Goal: Information Seeking & Learning: Learn about a topic

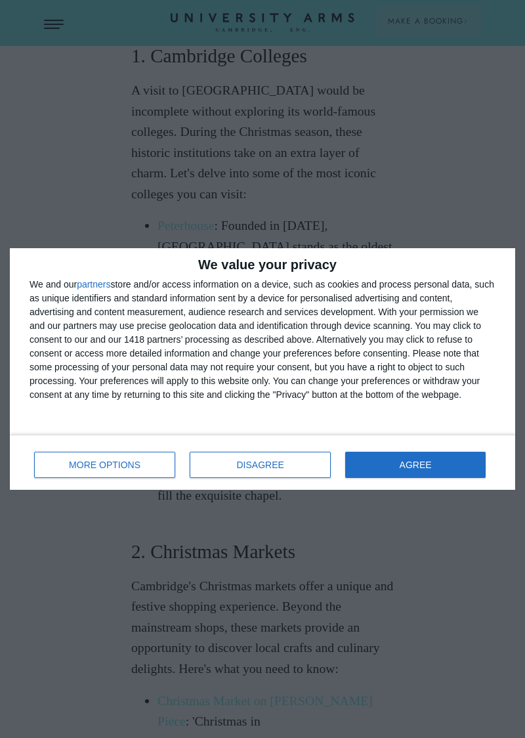
scroll to position [1238, 0]
click at [436, 460] on button "AGREE" at bounding box center [415, 465] width 140 height 26
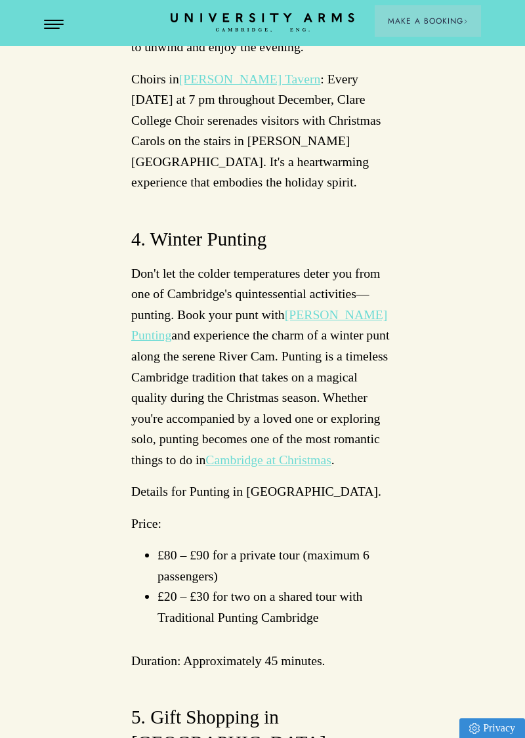
scroll to position [5482, 0]
click at [370, 251] on h3 "4. Winter Punting" at bounding box center [262, 239] width 263 height 26
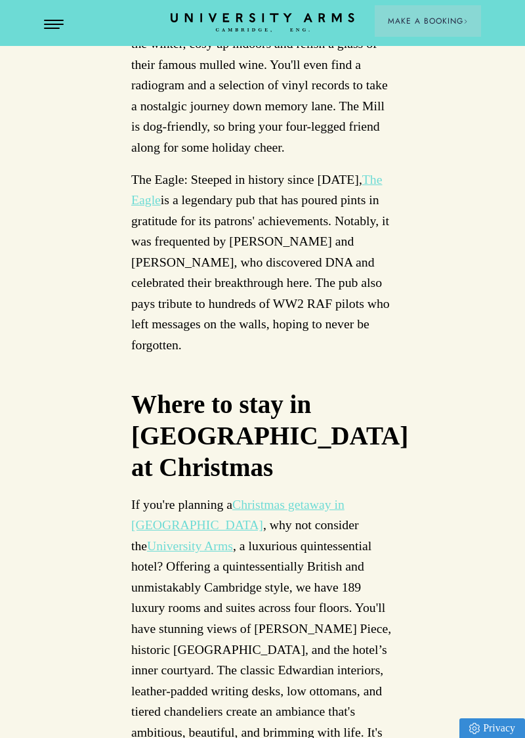
scroll to position [8362, 0]
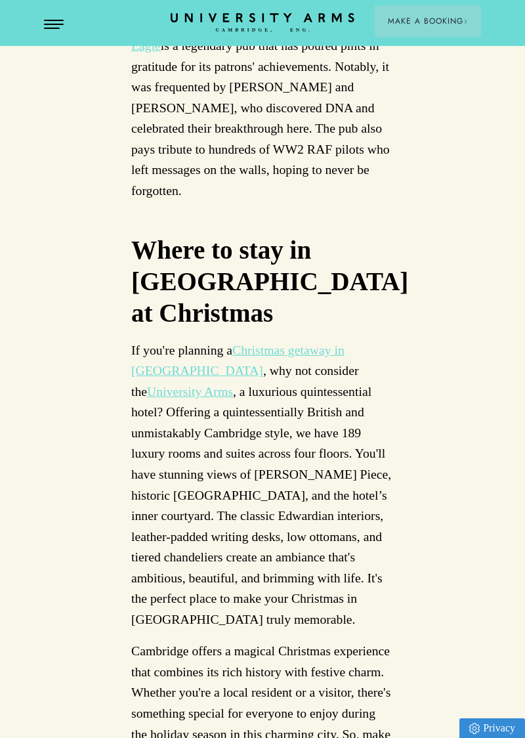
scroll to position [8520, 0]
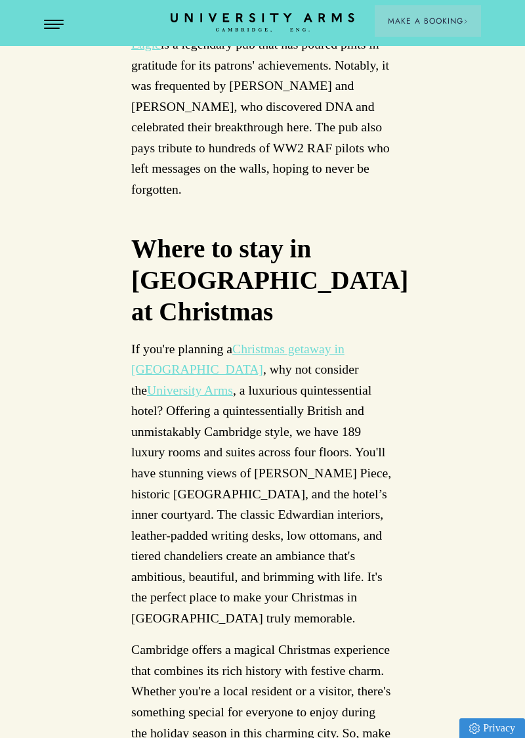
click at [173, 52] on link "The Eagle" at bounding box center [256, 33] width 251 height 35
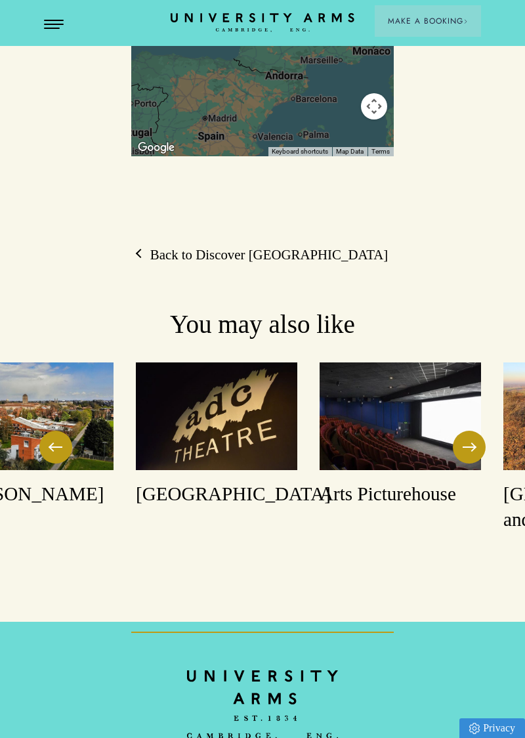
scroll to position [1586, 0]
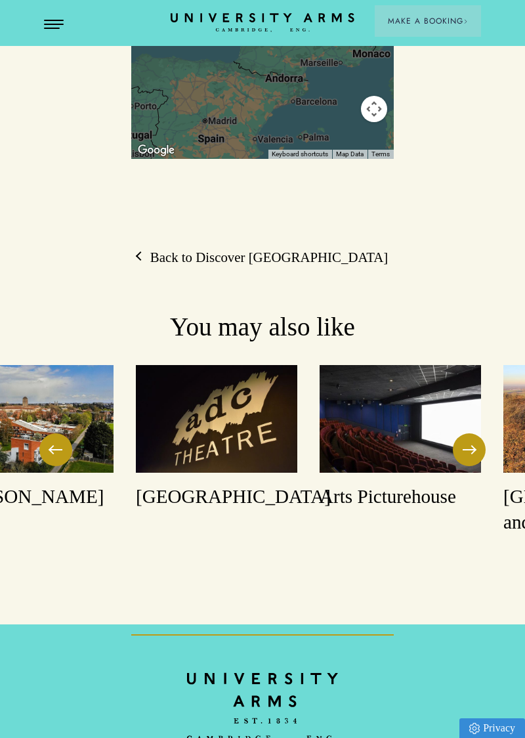
click at [244, 473] on img at bounding box center [216, 419] width 161 height 108
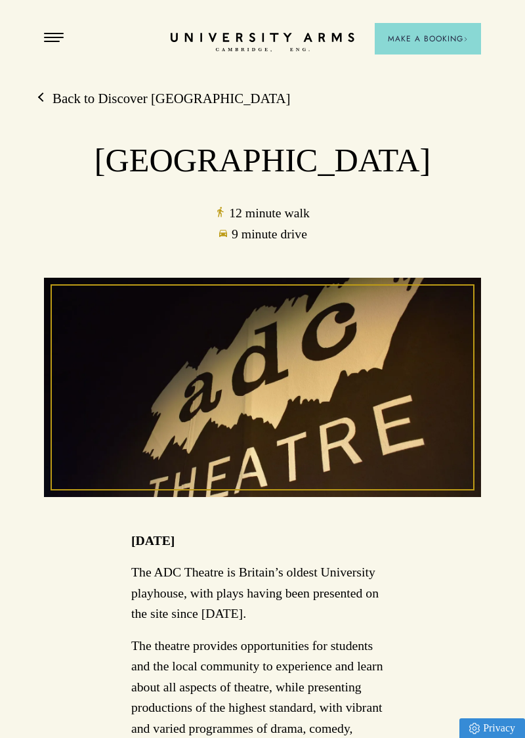
click at [422, 47] on button "Make a Booking" at bounding box center [428, 39] width 106 height 32
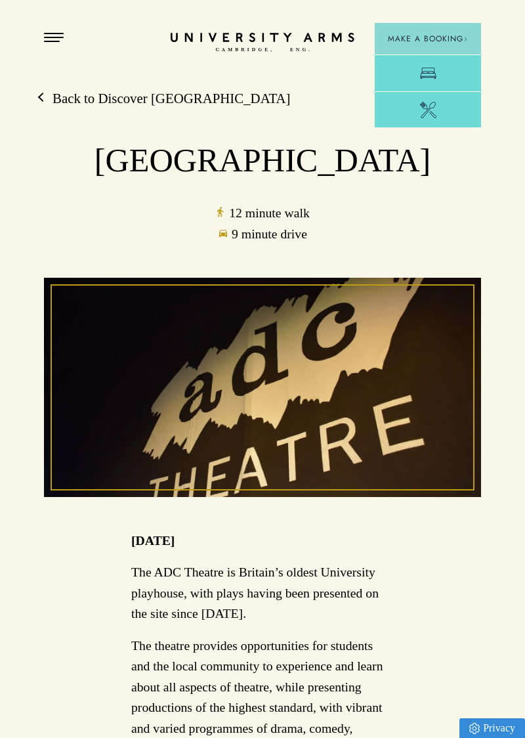
click at [443, 219] on div "ADC Theatre 12 minute walk 9 minute drive" at bounding box center [262, 318] width 525 height 355
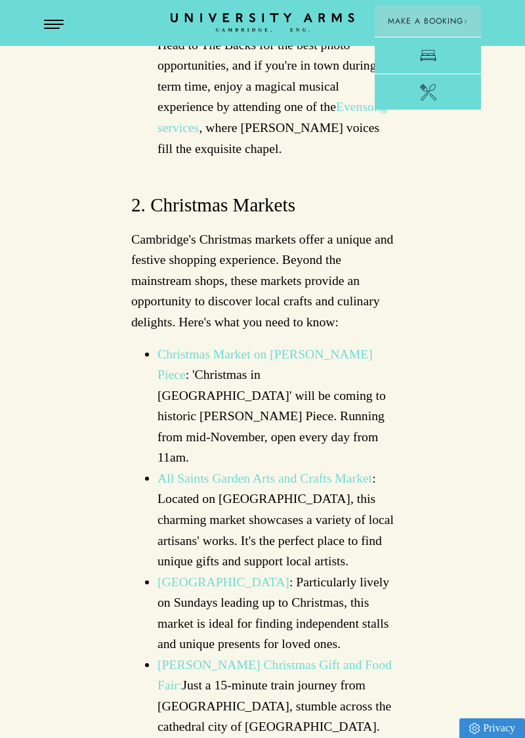
scroll to position [8520, 0]
